Goal: Information Seeking & Learning: Learn about a topic

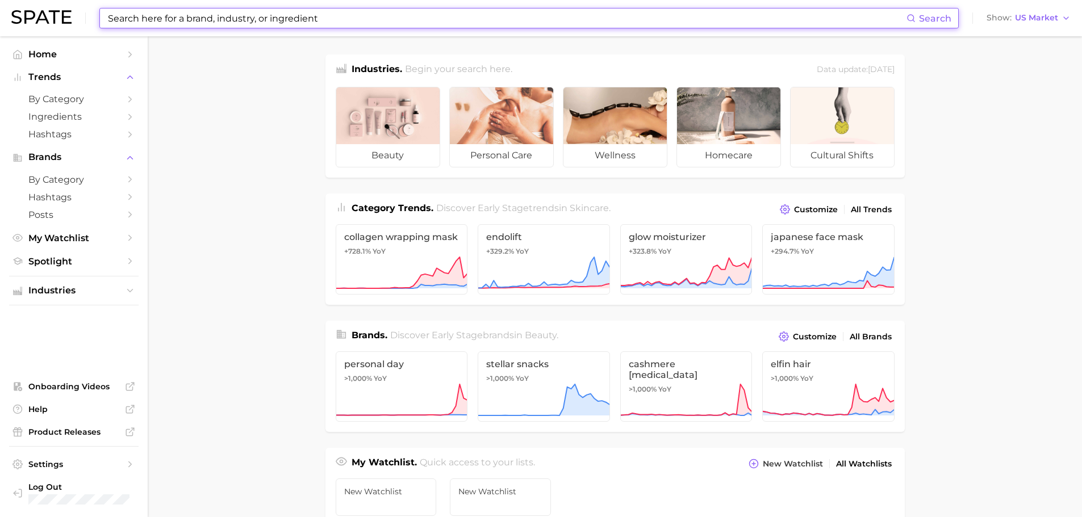
click at [203, 15] on input at bounding box center [506, 18] width 799 height 19
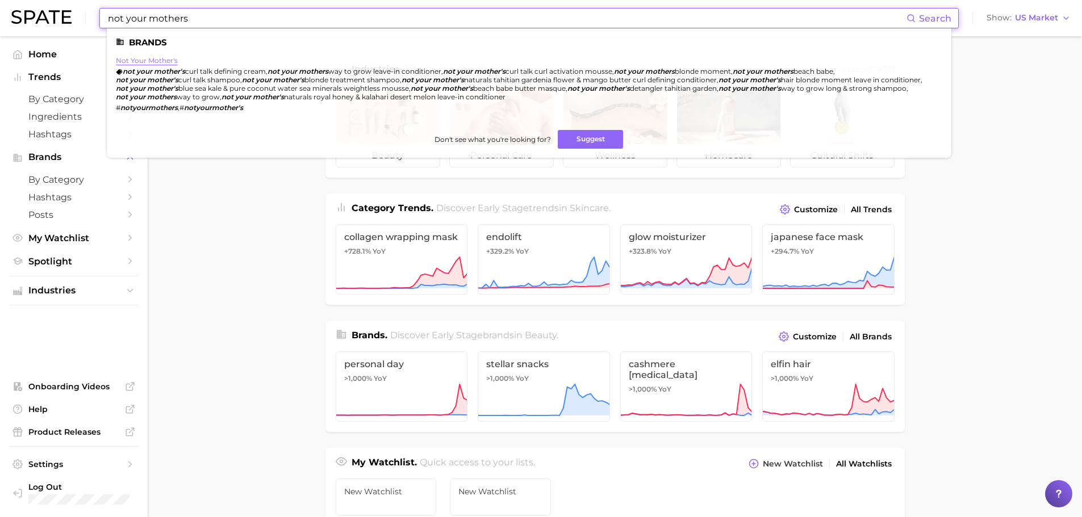
type input "not your mothers"
click at [152, 61] on link "not your mother's" at bounding box center [147, 60] width 62 height 9
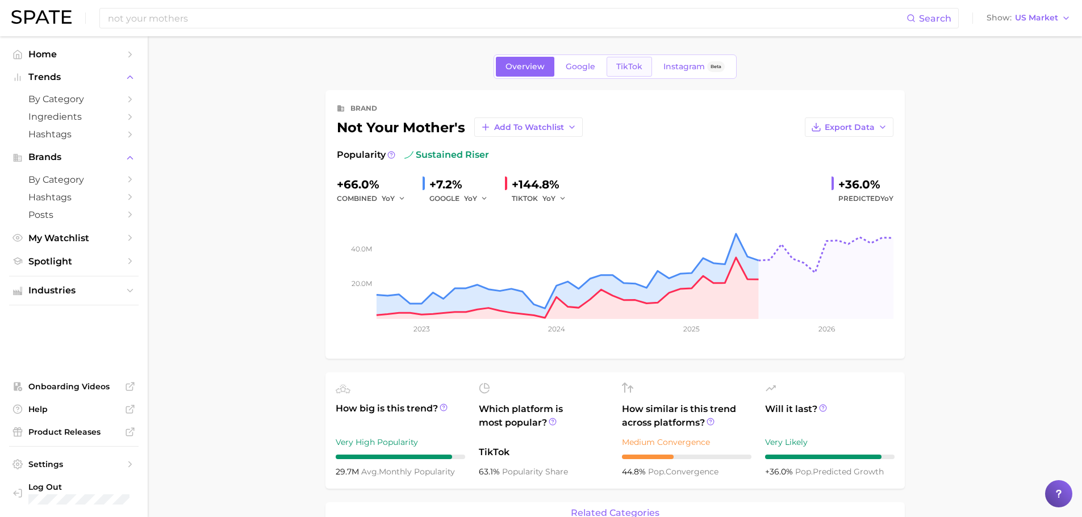
click at [622, 63] on span "TikTok" at bounding box center [629, 67] width 26 height 10
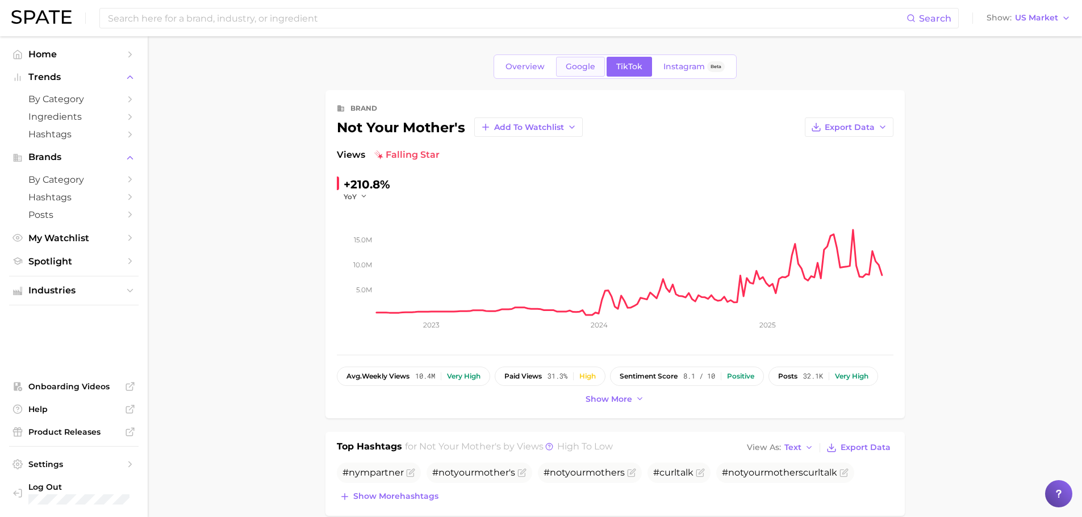
click at [597, 70] on link "Google" at bounding box center [580, 67] width 49 height 20
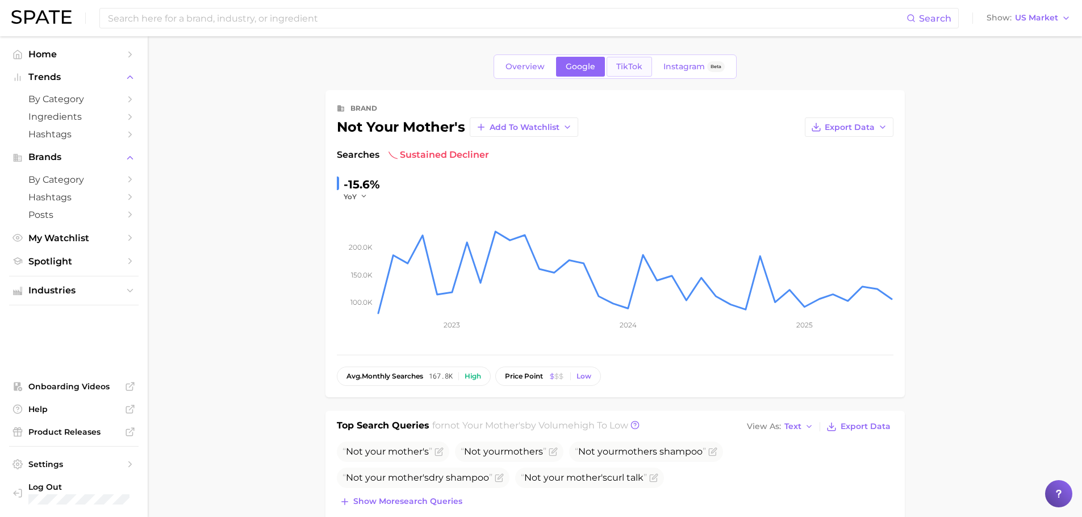
click at [618, 69] on span "TikTok" at bounding box center [629, 67] width 26 height 10
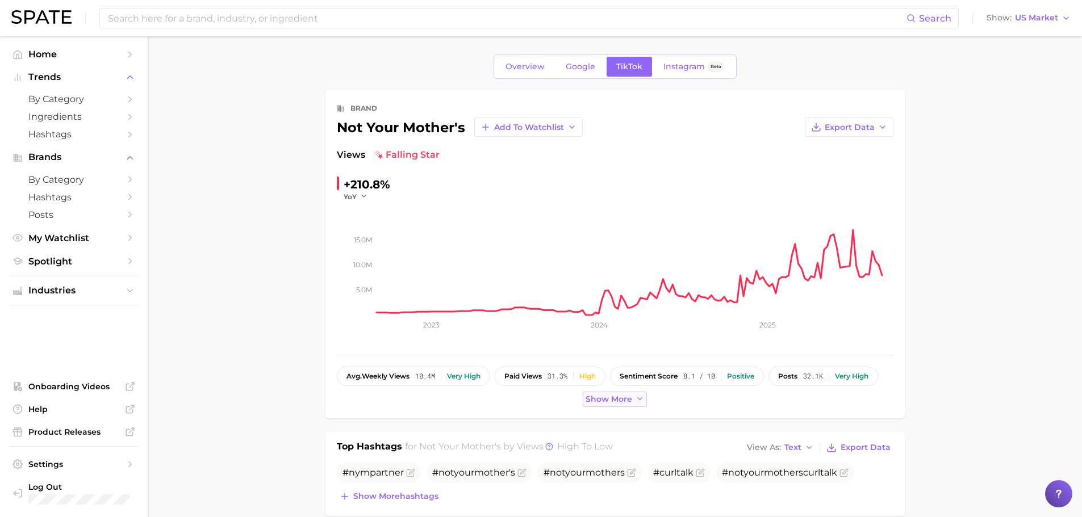
click at [609, 401] on span "Show more" at bounding box center [608, 400] width 47 height 10
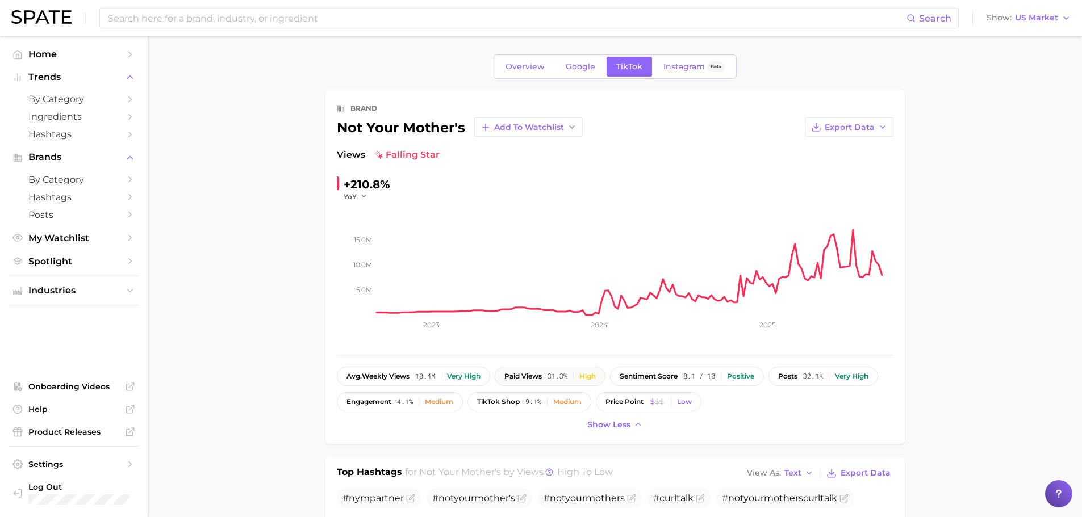
click at [594, 375] on div "High" at bounding box center [587, 376] width 16 height 8
click at [302, 20] on input at bounding box center [506, 18] width 799 height 19
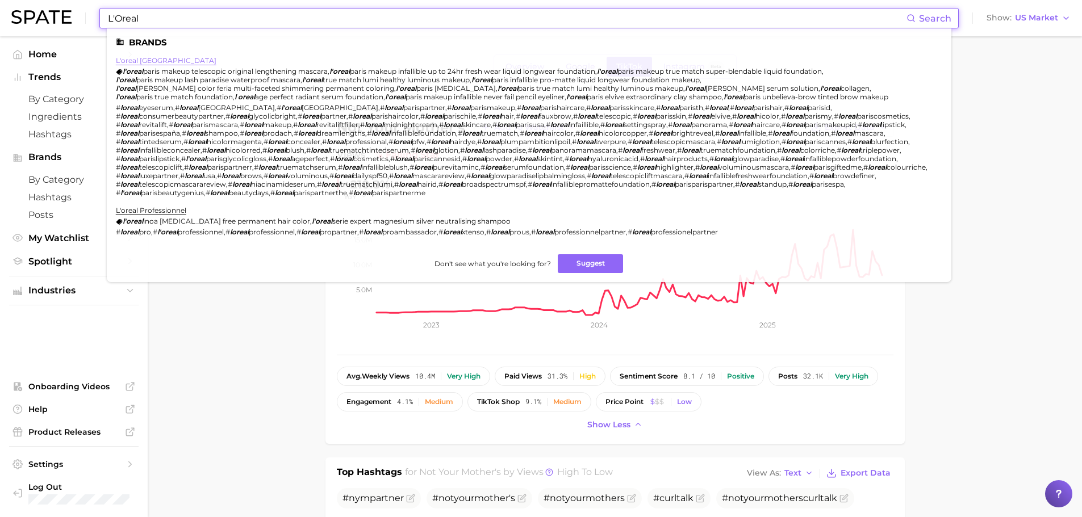
type input "L'Oreal"
click at [146, 60] on link "l'oreal [GEOGRAPHIC_DATA]" at bounding box center [166, 60] width 100 height 9
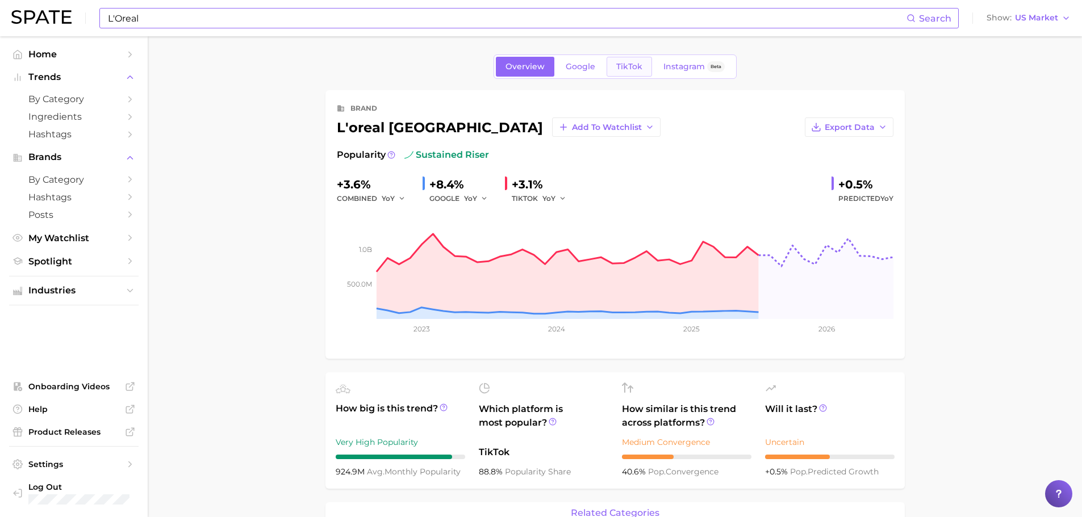
click at [628, 73] on link "TikTok" at bounding box center [628, 67] width 45 height 20
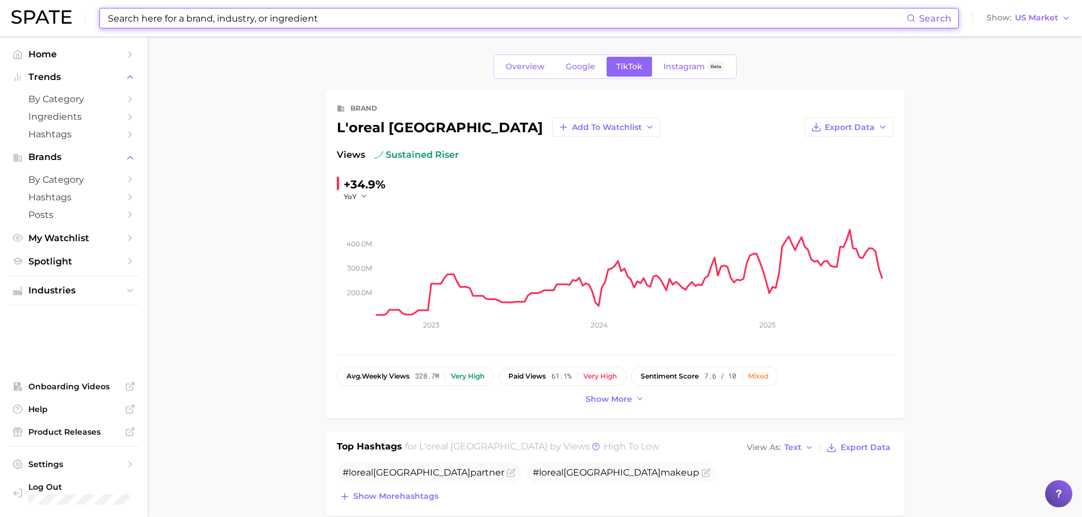
click at [269, 13] on input at bounding box center [506, 18] width 799 height 19
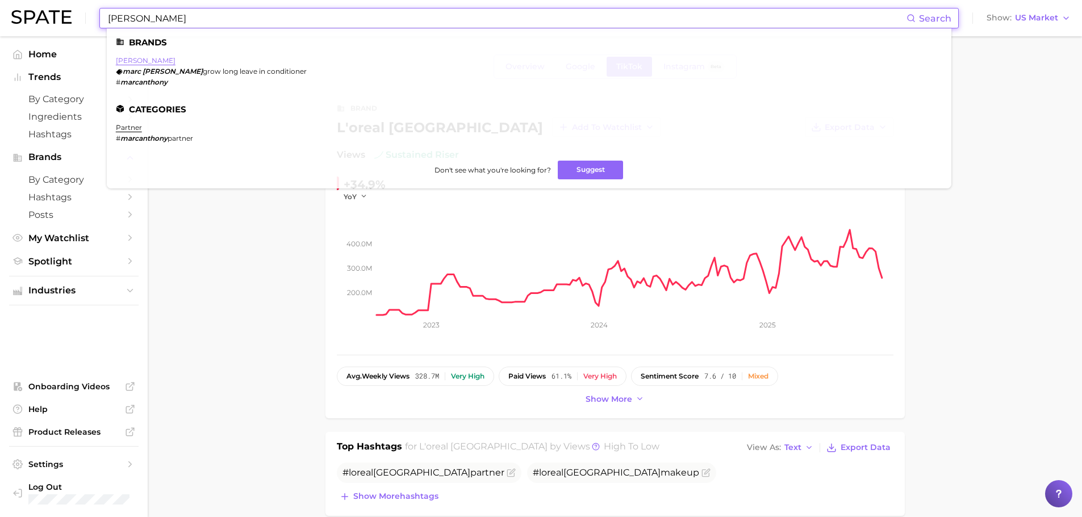
type input "[PERSON_NAME]"
click at [152, 61] on link "[PERSON_NAME]" at bounding box center [146, 60] width 60 height 9
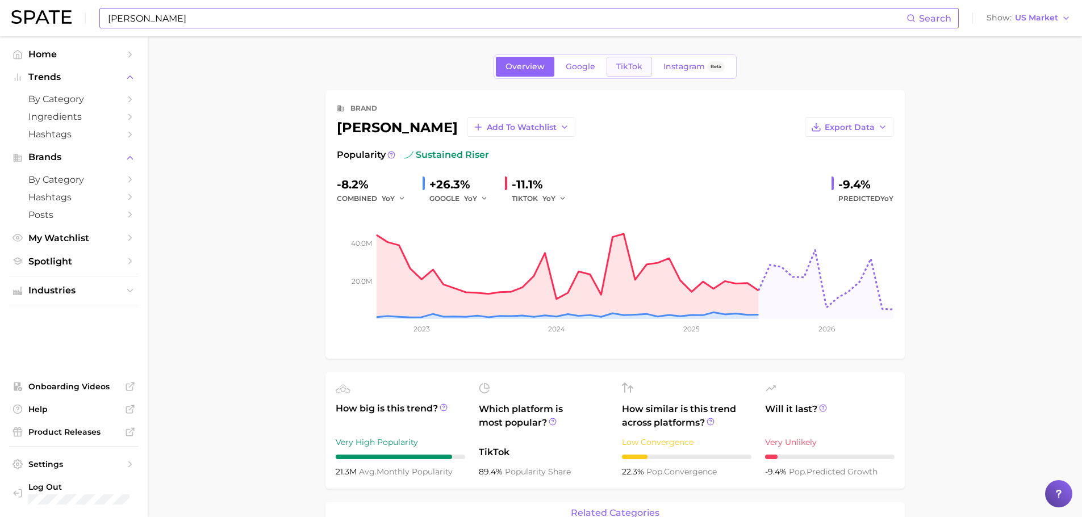
click at [632, 67] on span "TikTok" at bounding box center [629, 67] width 26 height 10
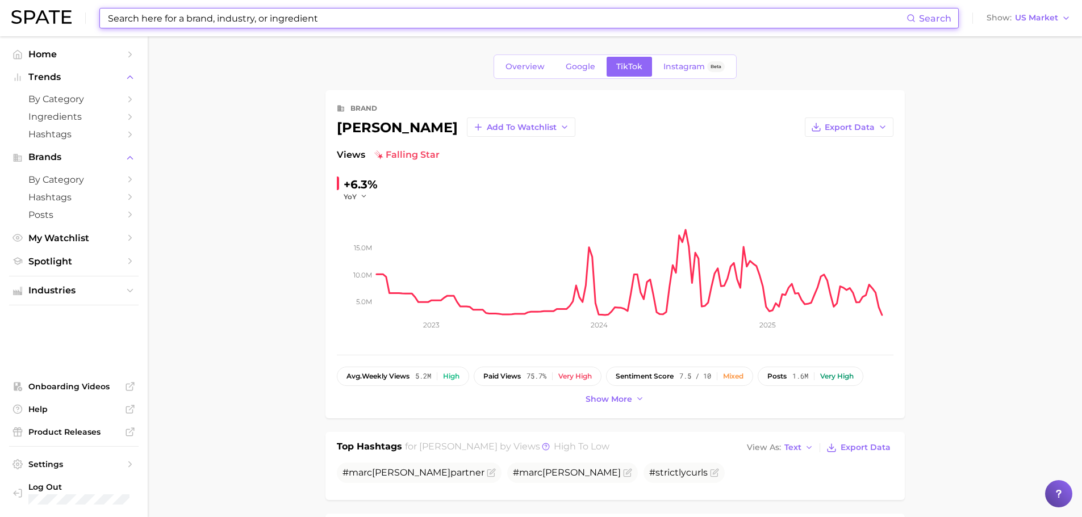
click at [505, 16] on input at bounding box center [506, 18] width 799 height 19
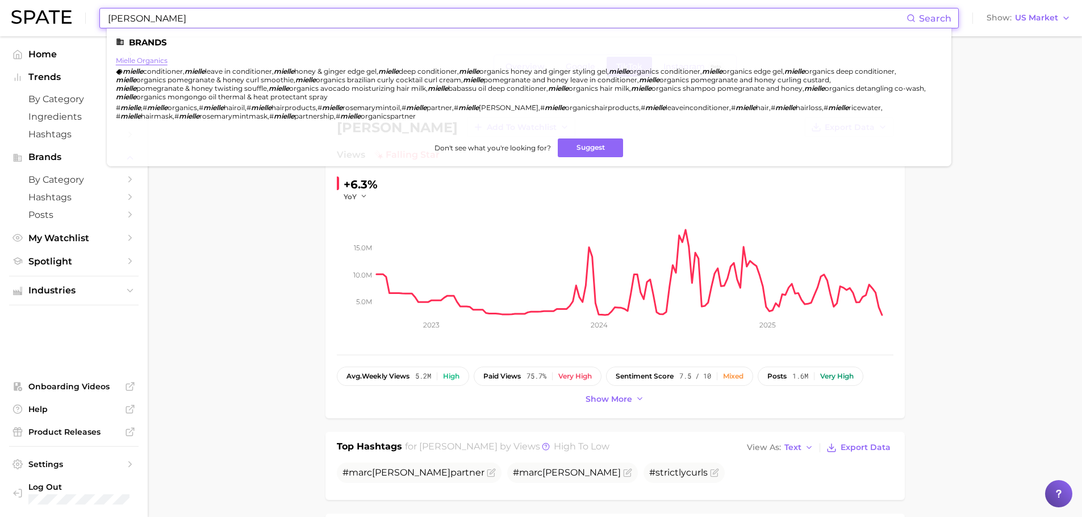
type input "[PERSON_NAME]"
click at [146, 56] on link "mielle organics" at bounding box center [142, 60] width 52 height 9
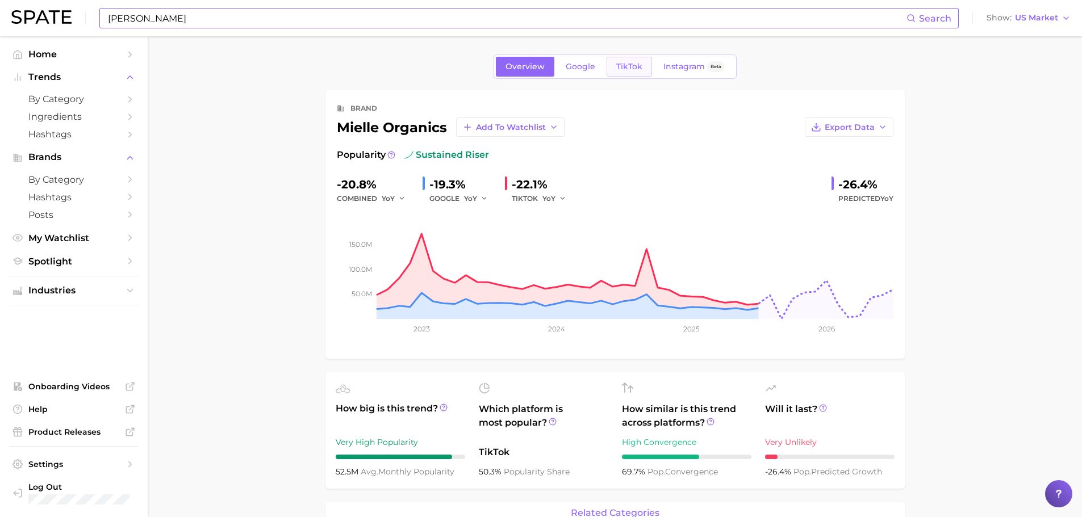
click at [632, 67] on span "TikTok" at bounding box center [629, 67] width 26 height 10
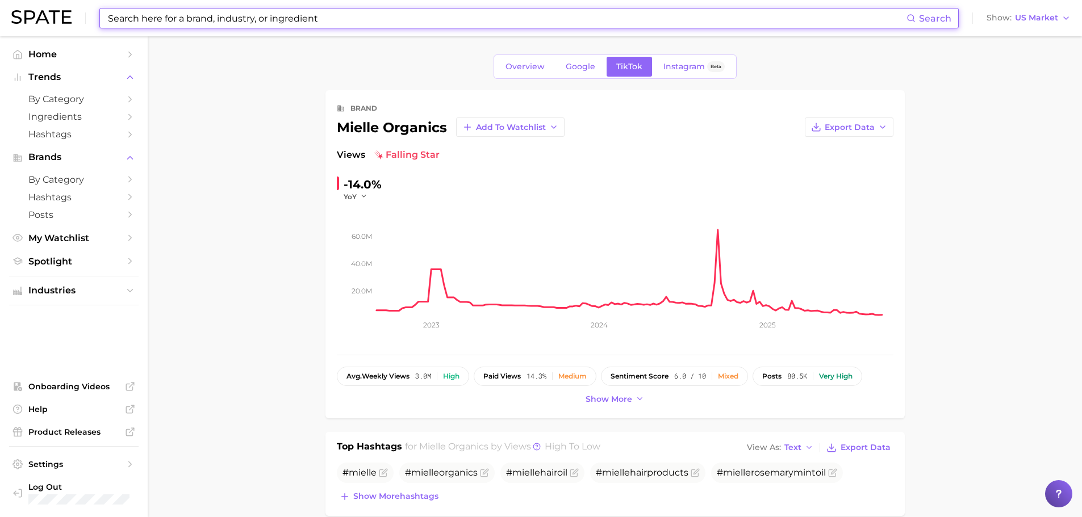
click at [324, 14] on input at bounding box center [506, 18] width 799 height 19
click at [322, 18] on input at bounding box center [506, 18] width 799 height 19
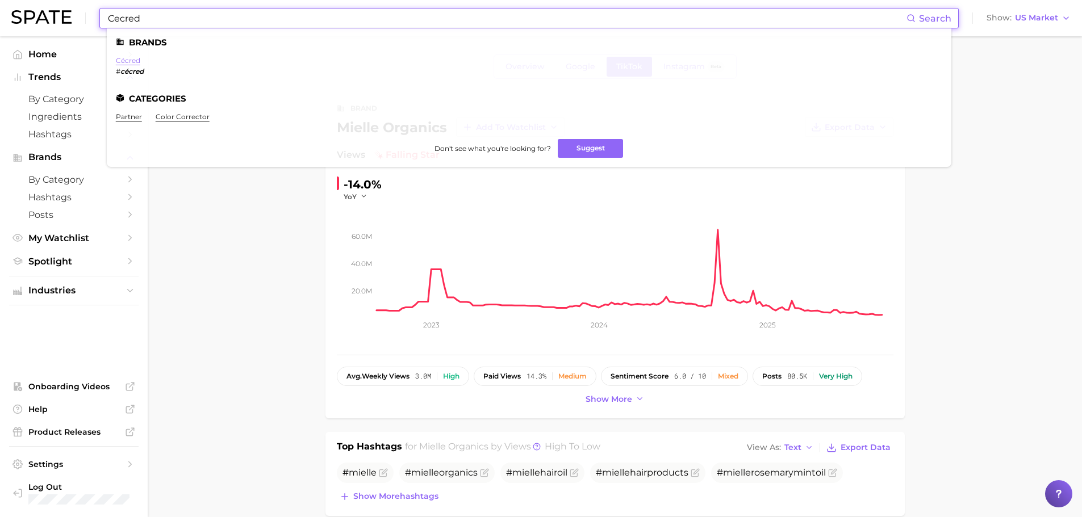
type input "Cecred"
click at [132, 60] on link "cécred" at bounding box center [128, 60] width 24 height 9
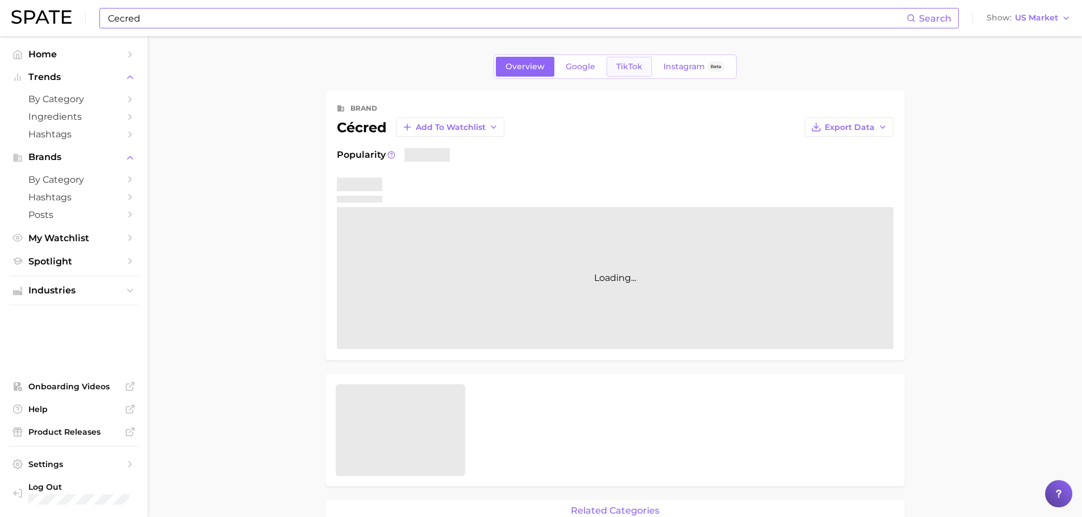
click at [623, 67] on span "TikTok" at bounding box center [629, 67] width 26 height 10
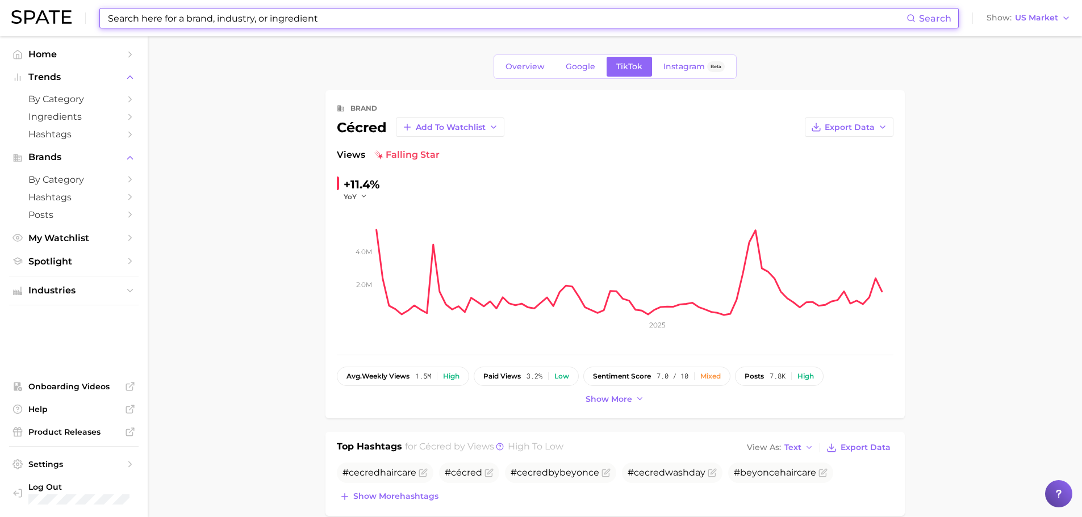
click at [206, 19] on input at bounding box center [506, 18] width 799 height 19
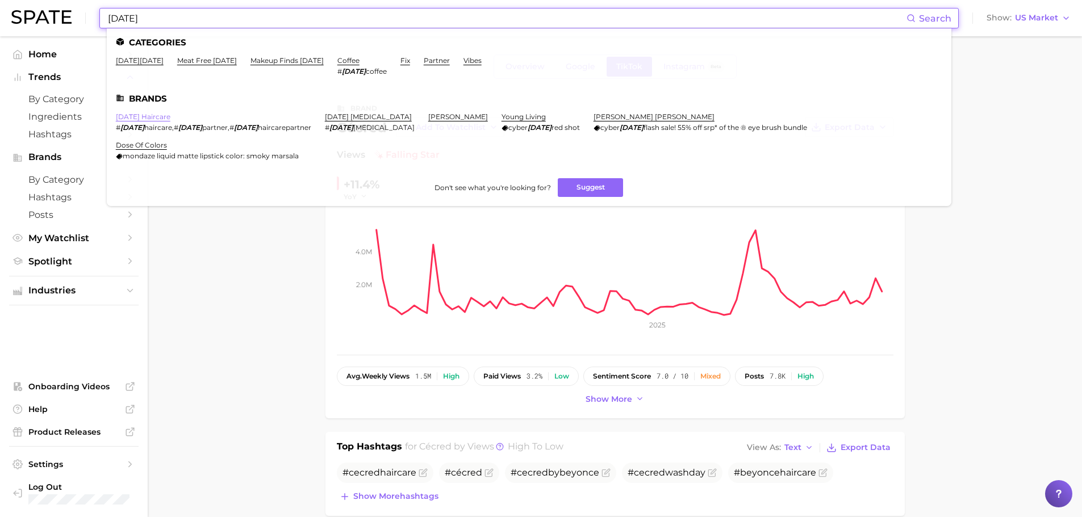
type input "[DATE]"
click at [150, 115] on link "[DATE] haircare" at bounding box center [143, 116] width 55 height 9
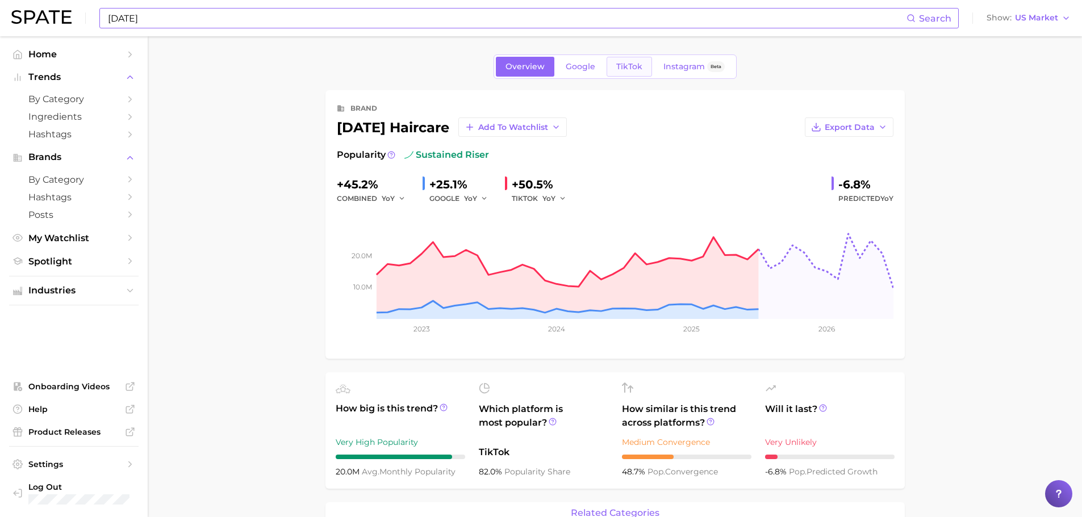
click at [630, 66] on span "TikTok" at bounding box center [629, 67] width 26 height 10
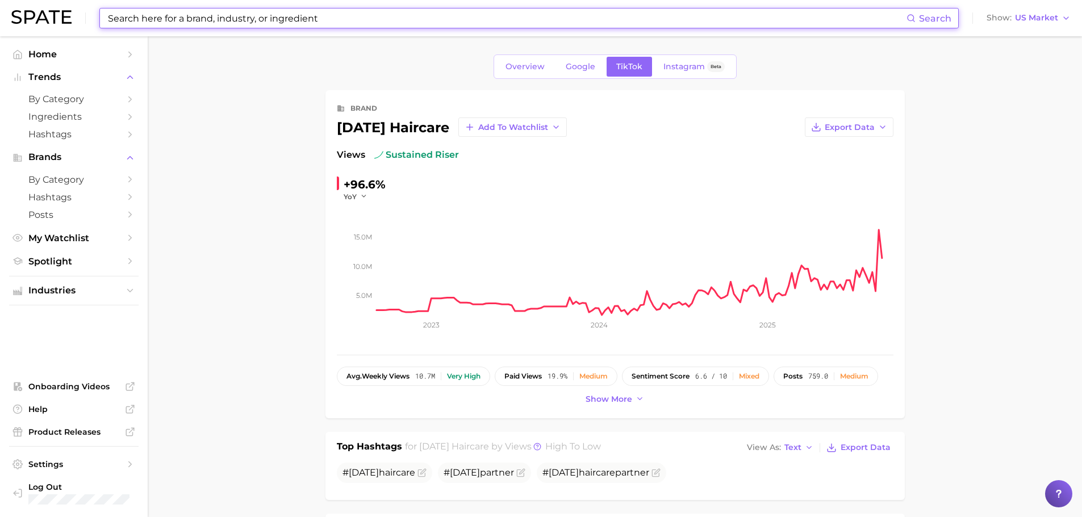
click at [309, 20] on input at bounding box center [506, 18] width 799 height 19
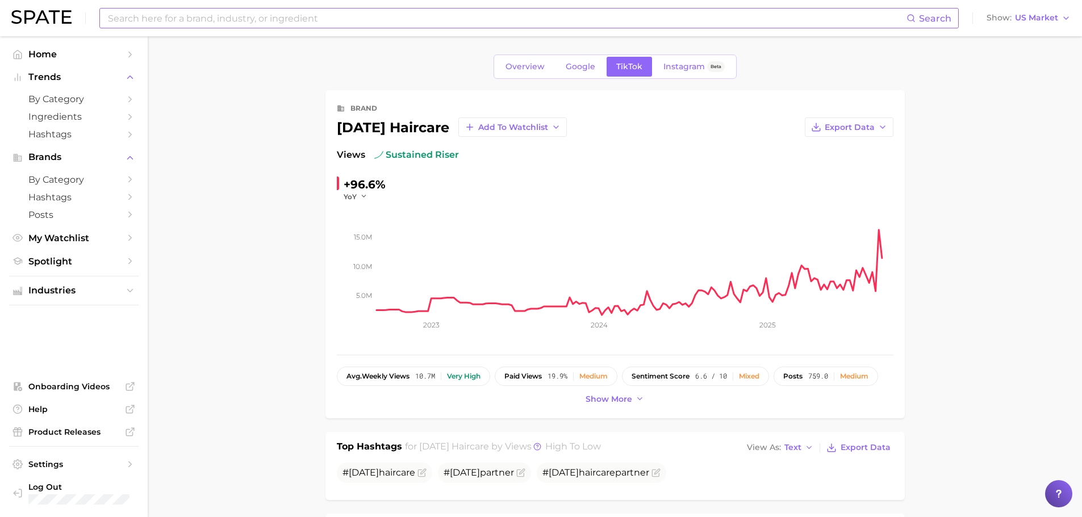
drag, startPoint x: 747, startPoint y: 18, endPoint x: 741, endPoint y: 16, distance: 6.1
click at [747, 18] on input at bounding box center [506, 18] width 799 height 19
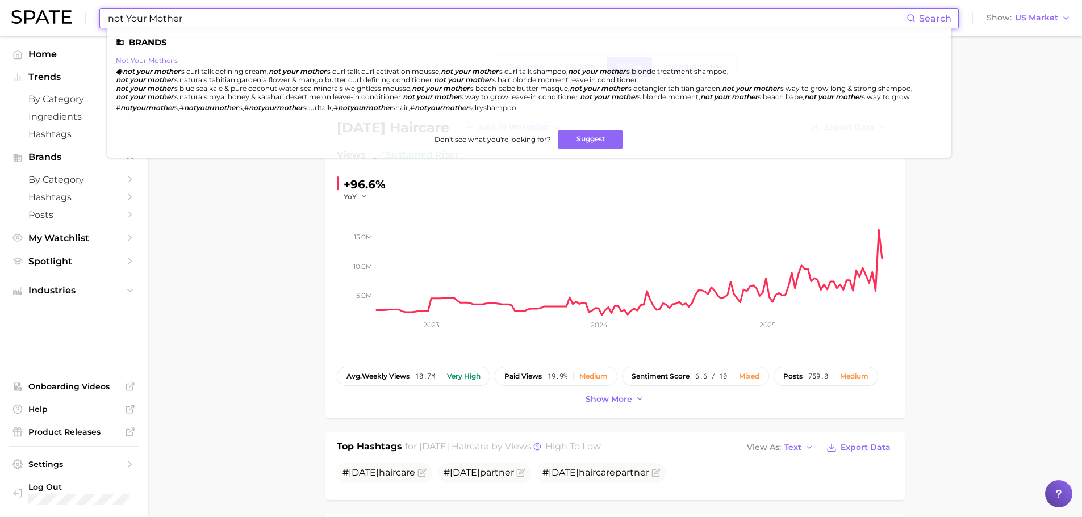
type input "not Your Mother"
click at [138, 60] on link "not your mother's" at bounding box center [147, 60] width 62 height 9
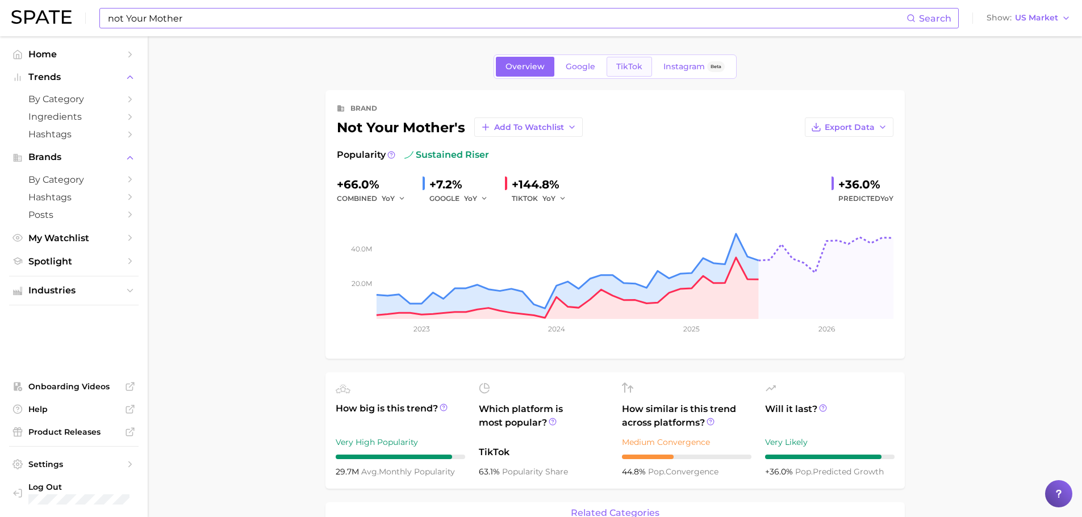
click at [638, 64] on span "TikTok" at bounding box center [629, 67] width 26 height 10
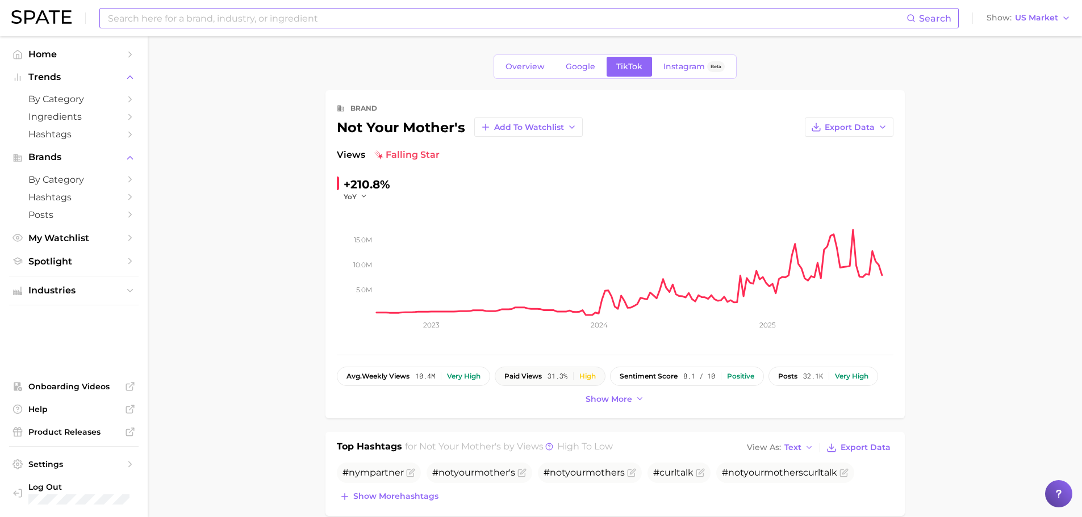
click at [602, 378] on button "paid views 31.3% High" at bounding box center [550, 376] width 111 height 19
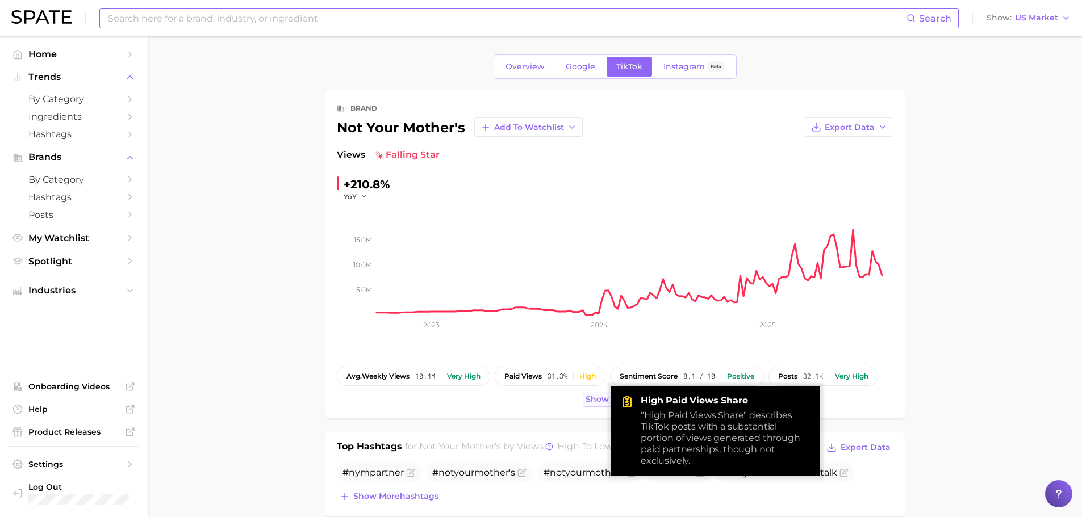
click at [591, 400] on span "Show more" at bounding box center [608, 400] width 47 height 10
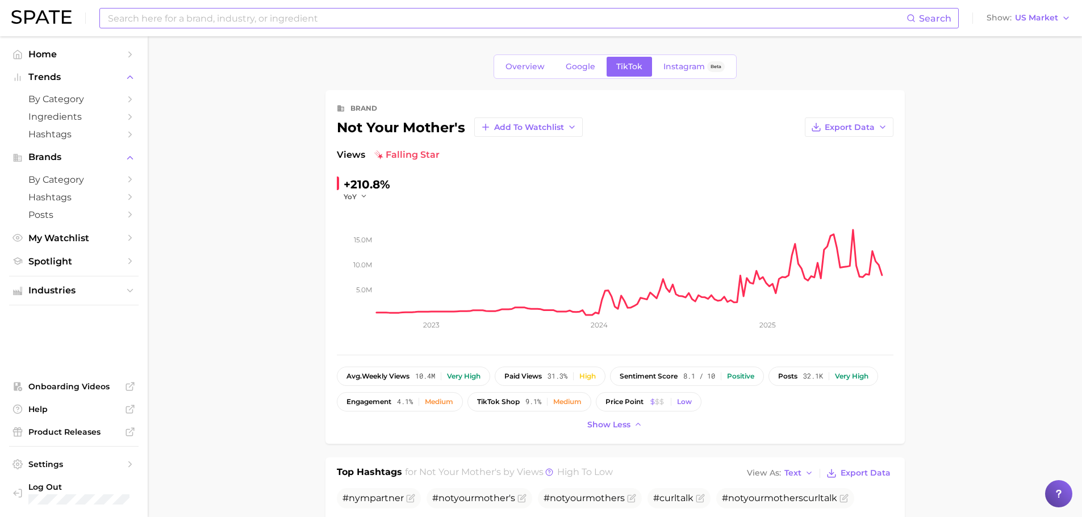
click at [804, 22] on input at bounding box center [506, 18] width 799 height 19
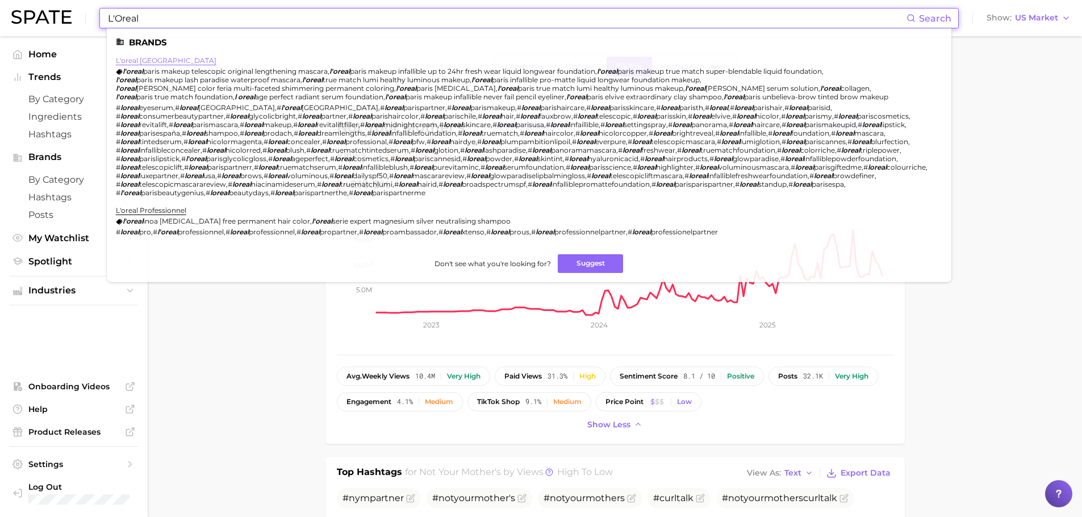
type input "L'Oreal"
click at [146, 60] on link "l'oreal [GEOGRAPHIC_DATA]" at bounding box center [166, 60] width 100 height 9
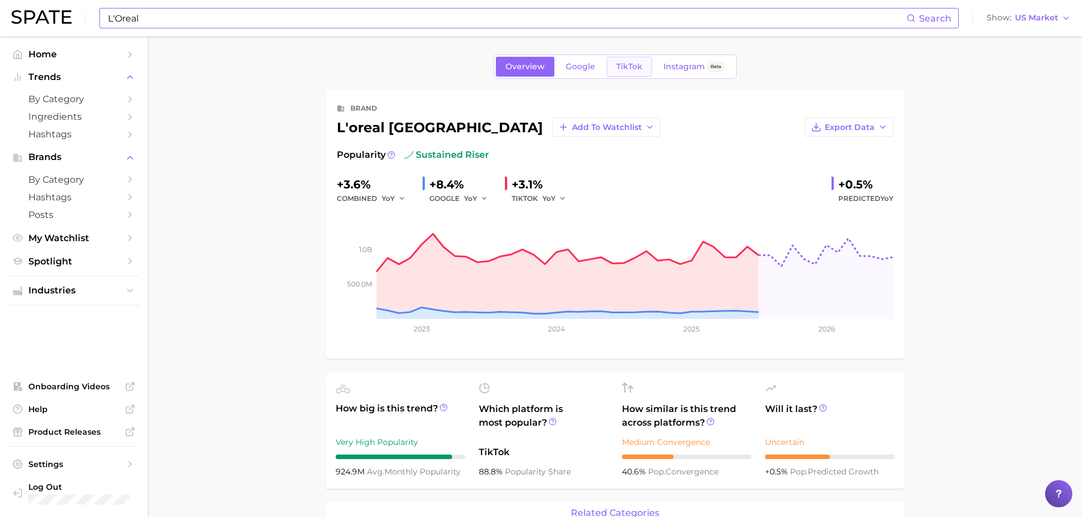
click at [621, 62] on span "TikTok" at bounding box center [629, 67] width 26 height 10
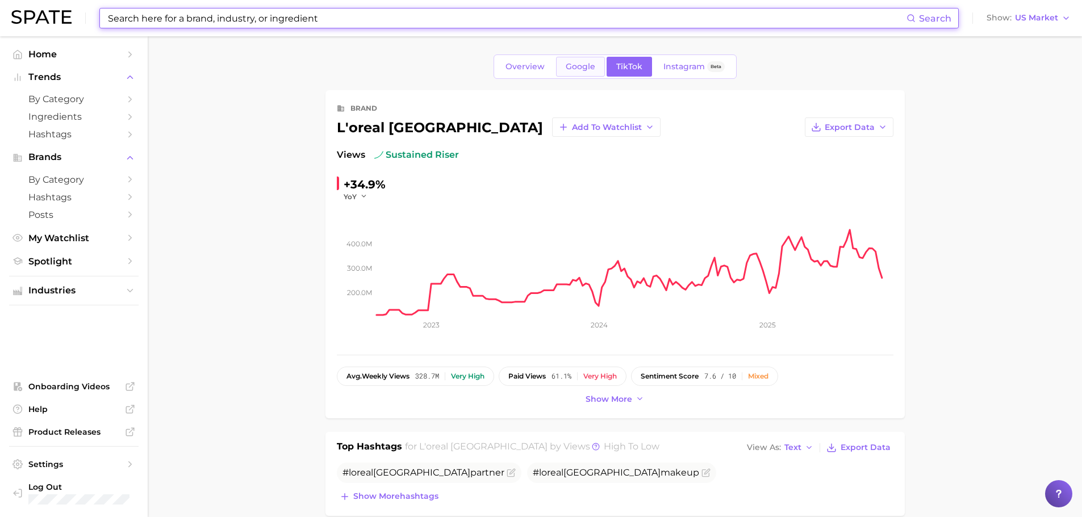
click at [573, 64] on span "Google" at bounding box center [580, 67] width 30 height 10
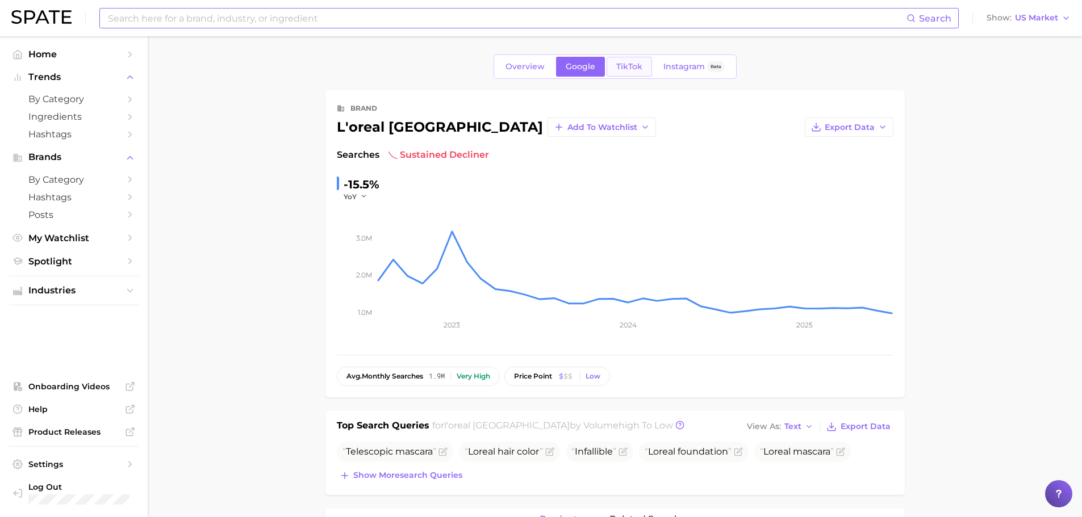
click at [636, 62] on span "TikTok" at bounding box center [629, 67] width 26 height 10
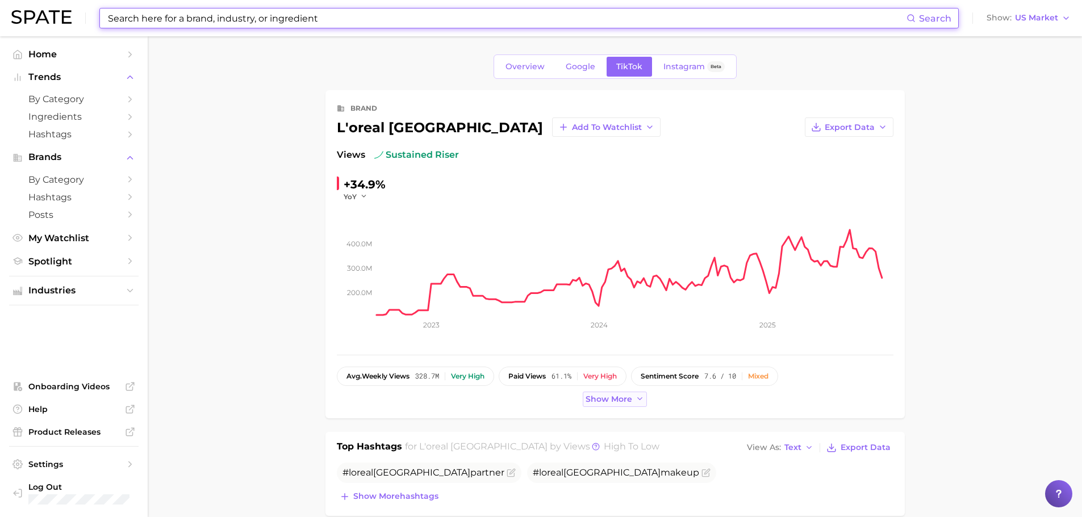
click at [631, 401] on button "Show more" at bounding box center [615, 399] width 65 height 15
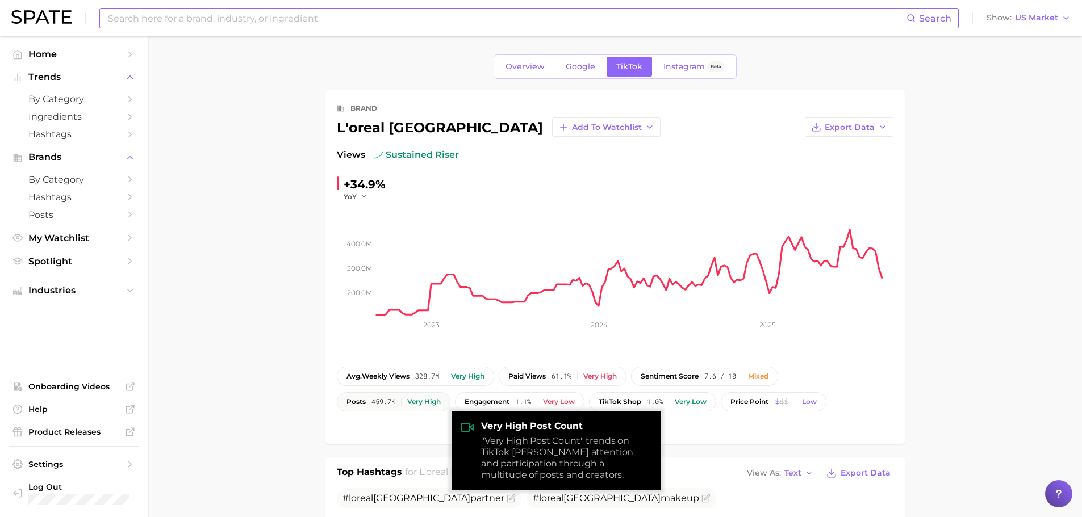
click at [410, 406] on button "posts 459.7k Very high" at bounding box center [394, 401] width 114 height 19
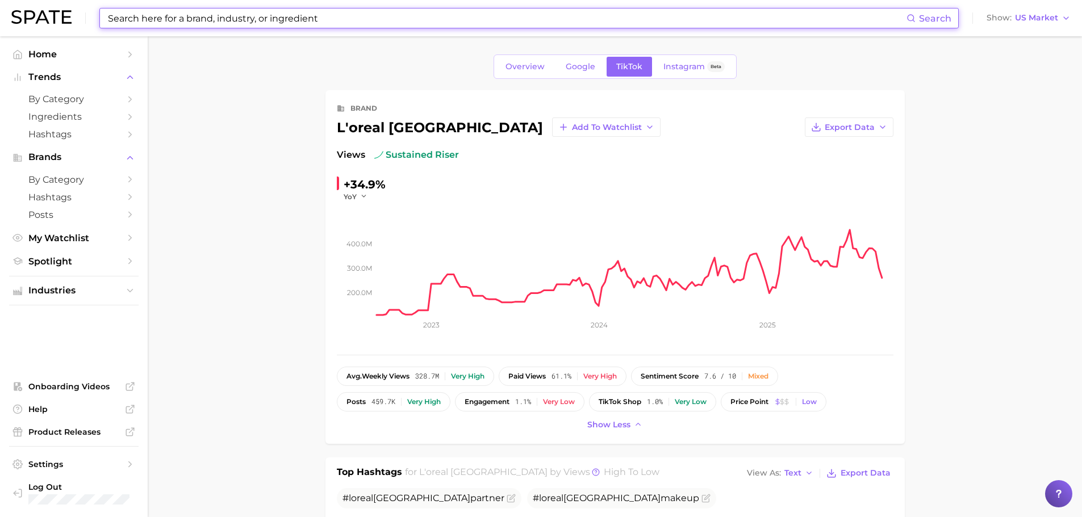
click at [269, 22] on input at bounding box center [506, 18] width 799 height 19
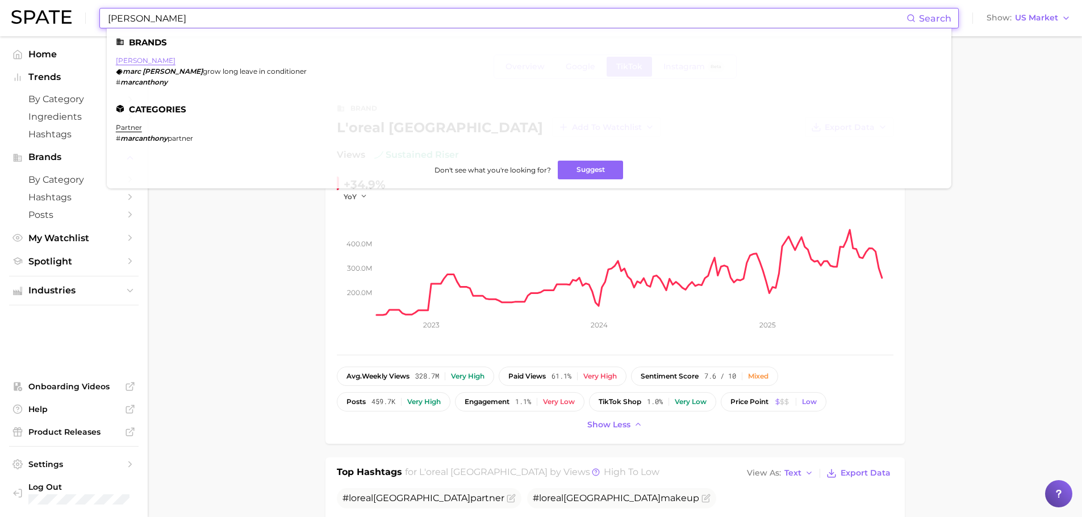
type input "[PERSON_NAME]"
click at [154, 64] on link "[PERSON_NAME]" at bounding box center [146, 60] width 60 height 9
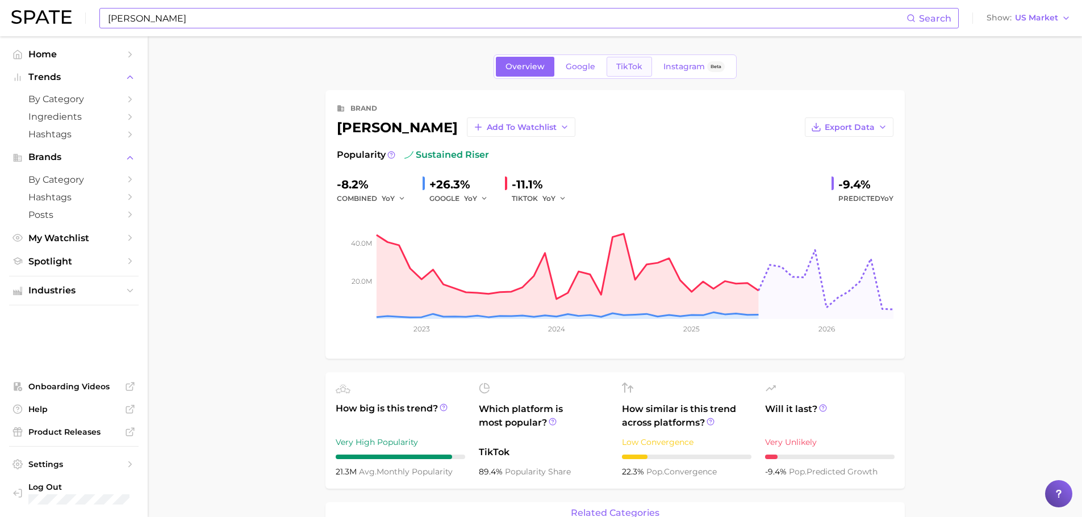
click at [635, 66] on span "TikTok" at bounding box center [629, 67] width 26 height 10
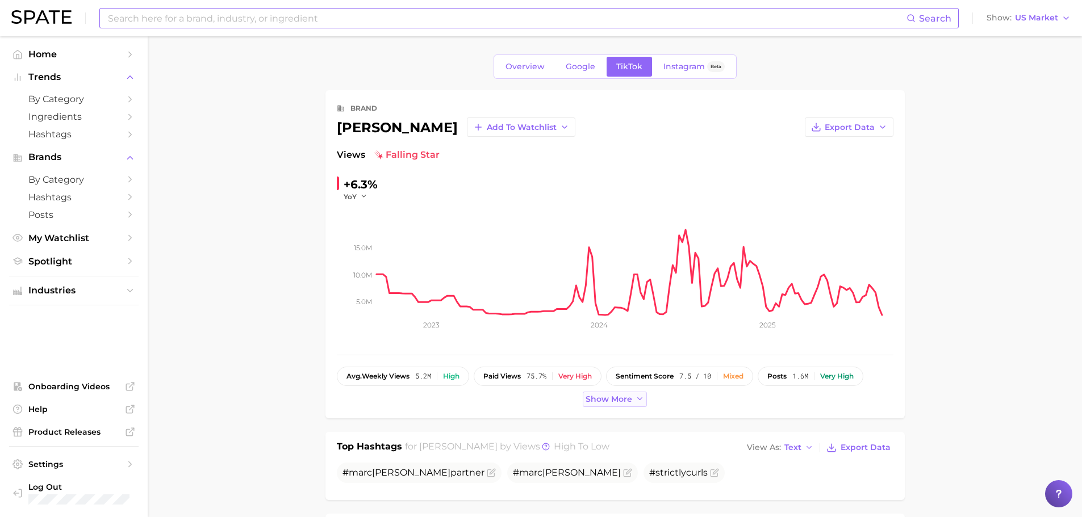
click at [620, 400] on span "Show more" at bounding box center [608, 400] width 47 height 10
